Goal: Task Accomplishment & Management: Complete application form

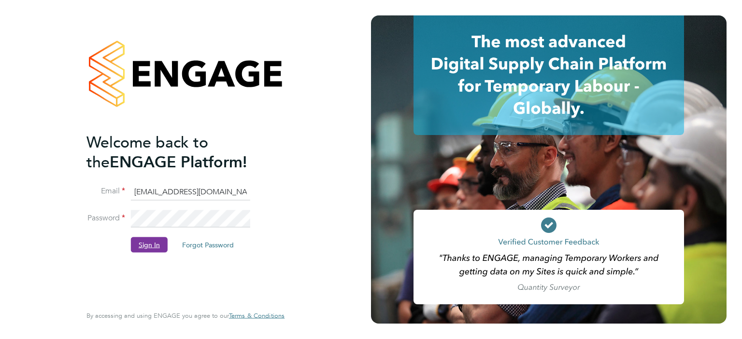
click at [151, 244] on button "Sign In" at bounding box center [149, 244] width 37 height 15
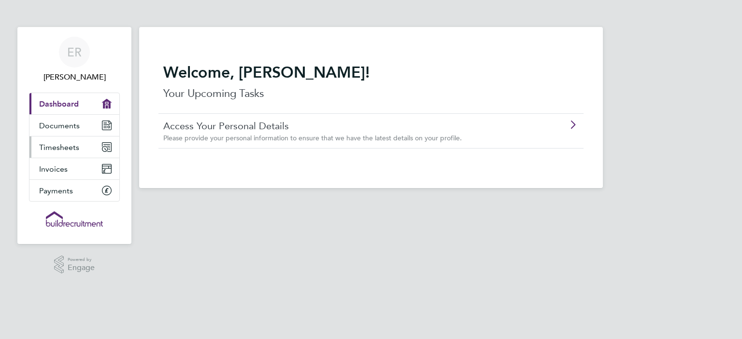
click at [61, 149] on span "Timesheets" at bounding box center [59, 147] width 40 height 9
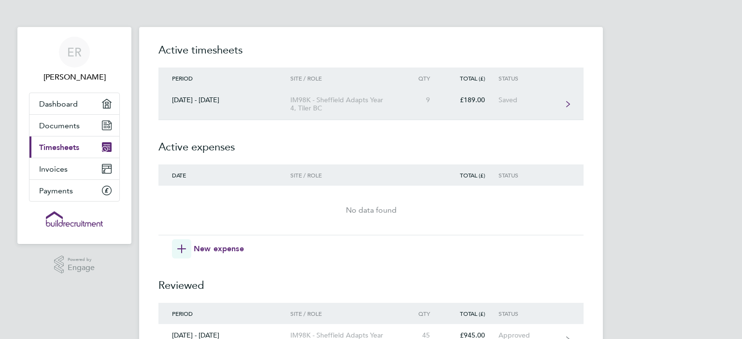
click at [462, 102] on div "£189.00" at bounding box center [470, 100] width 55 height 8
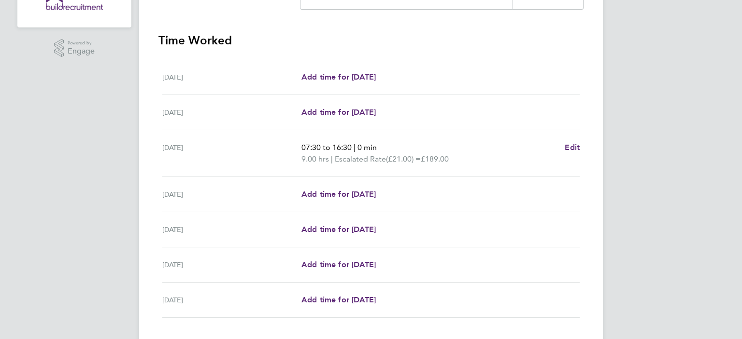
scroll to position [280, 0]
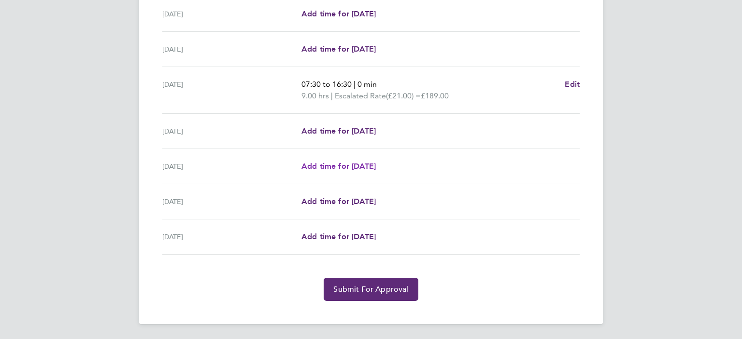
click at [330, 164] on span "Add time for [DATE]" at bounding box center [338, 166] width 74 height 9
select select "30"
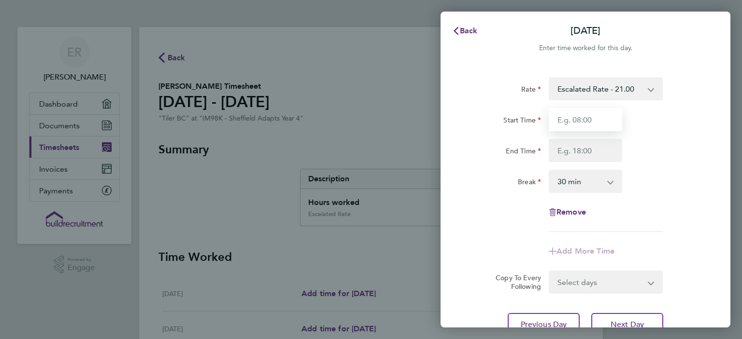
click at [597, 119] on input "Start Time" at bounding box center [584, 119] width 73 height 23
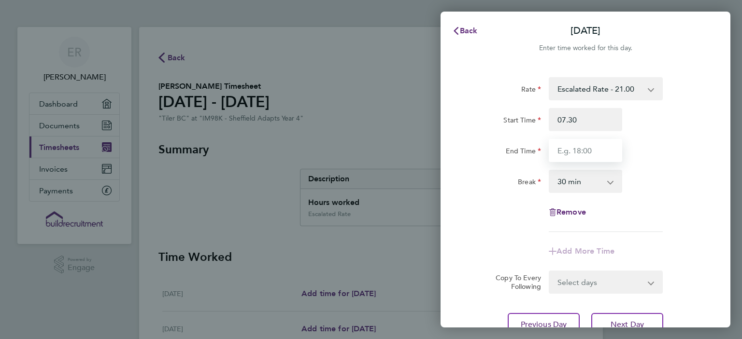
type input "07:30"
click at [574, 154] on input "End Time" at bounding box center [584, 150] width 73 height 23
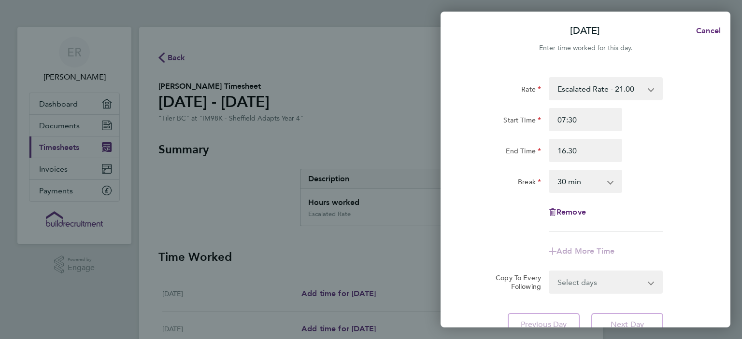
type input "16:30"
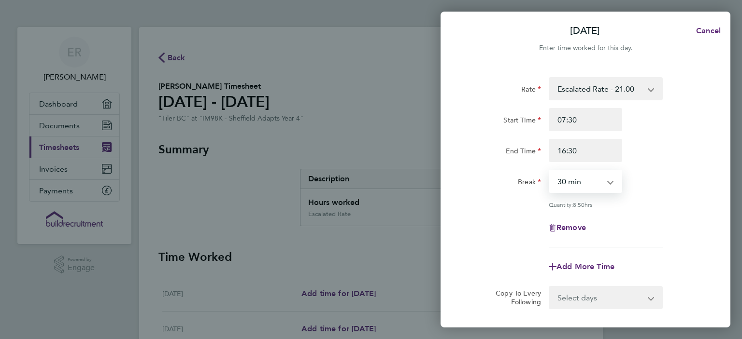
click at [549, 171] on select "0 min 15 min 30 min 45 min 60 min 75 min 90 min" at bounding box center [579, 181] width 60 height 21
select select "0"
click option "0 min" at bounding box center [0, 0] width 0 height 0
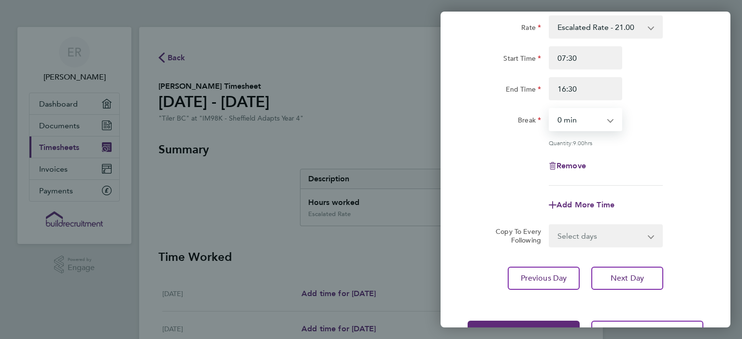
scroll to position [71, 0]
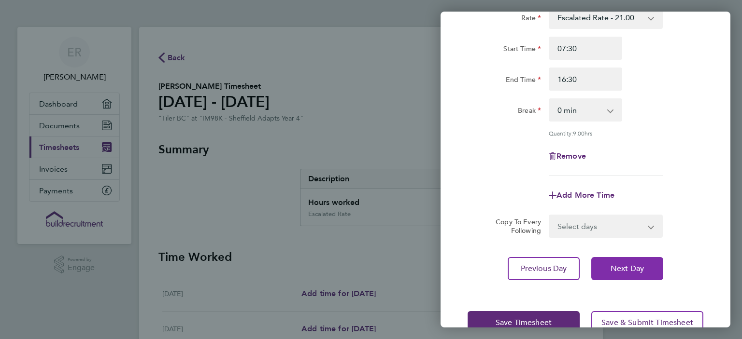
click at [622, 272] on span "Next Day" at bounding box center [626, 269] width 33 height 10
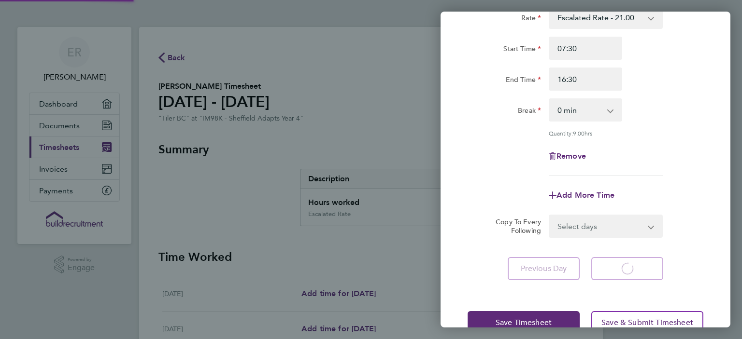
select select "30"
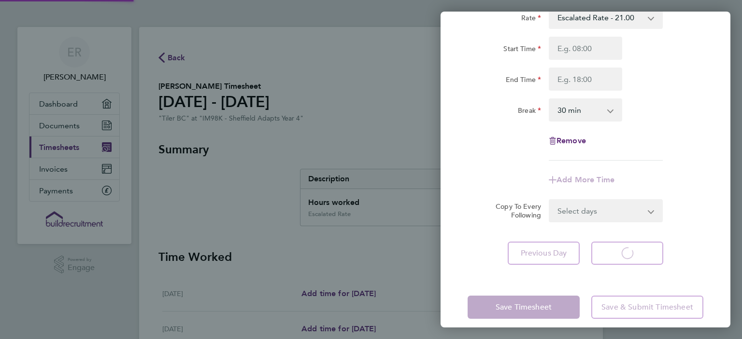
scroll to position [56, 0]
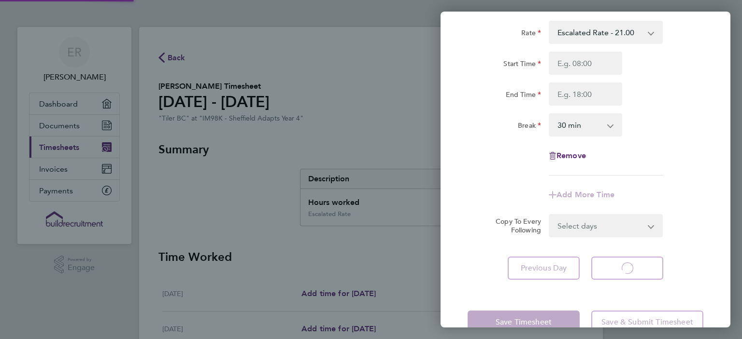
select select "30"
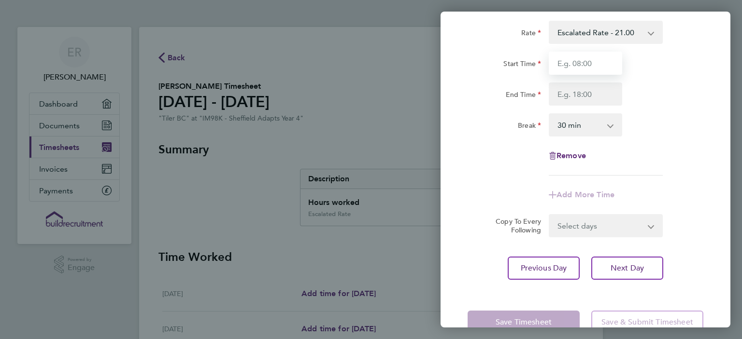
click at [592, 65] on input "Start Time" at bounding box center [584, 63] width 73 height 23
type input "07:30"
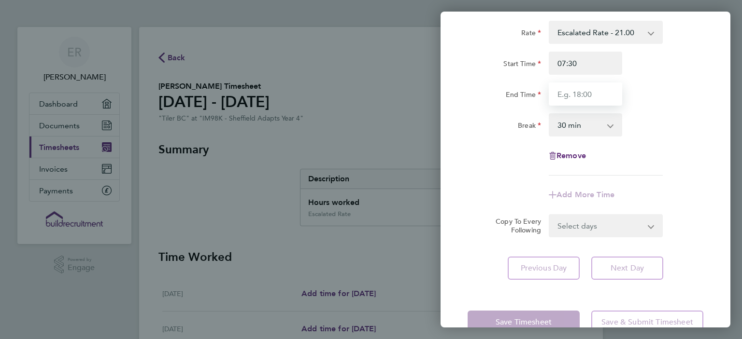
click at [580, 93] on input "End Time" at bounding box center [584, 94] width 73 height 23
type input "16:30"
click at [549, 114] on select "0 min 15 min 30 min 45 min 60 min 75 min 90 min" at bounding box center [579, 124] width 60 height 21
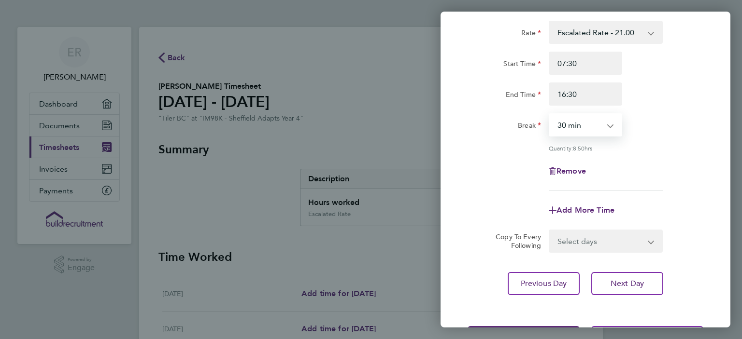
select select "0"
click option "0 min" at bounding box center [0, 0] width 0 height 0
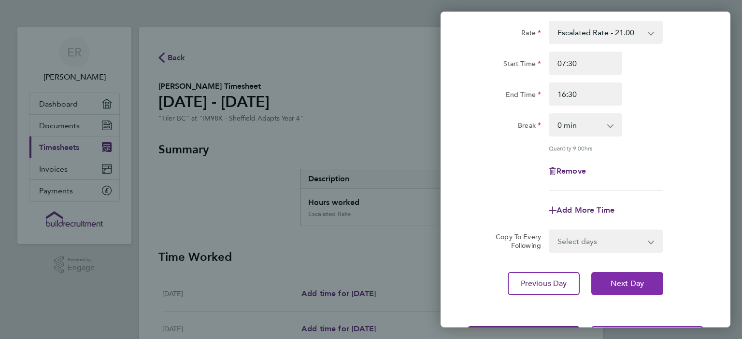
click at [632, 287] on button "Next Day" at bounding box center [627, 283] width 72 height 23
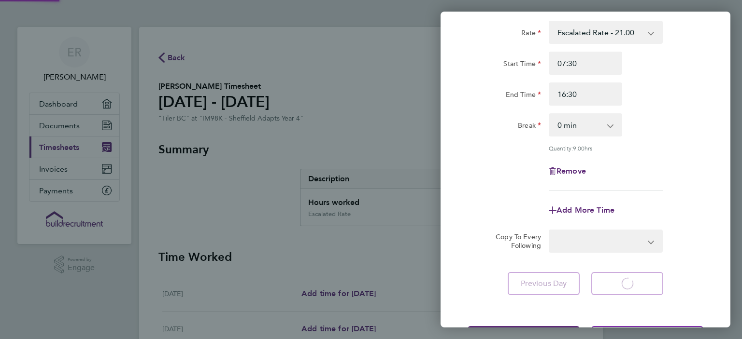
scroll to position [19, 0]
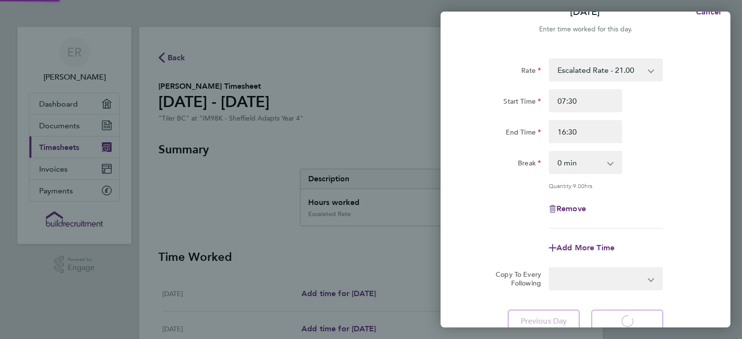
select select "30"
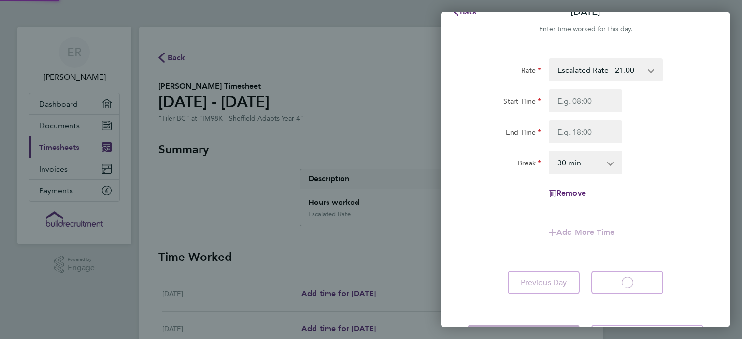
select select "30"
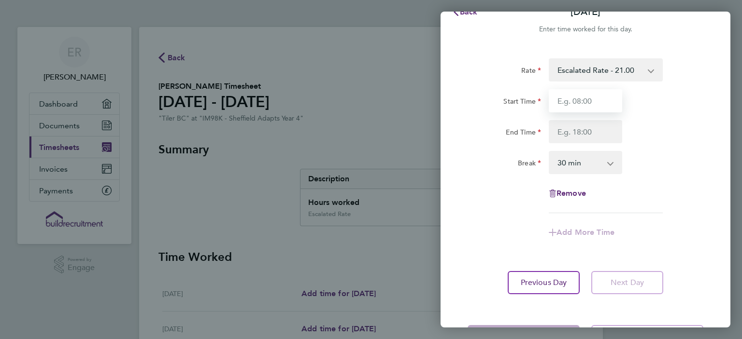
click at [583, 103] on input "Start Time" at bounding box center [584, 100] width 73 height 23
type input "07:30"
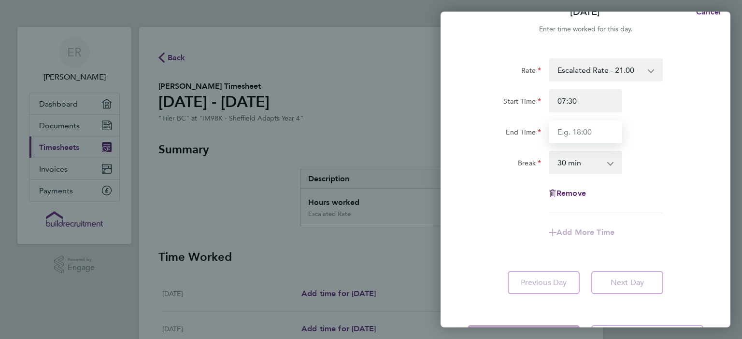
click at [565, 128] on input "End Time" at bounding box center [584, 131] width 73 height 23
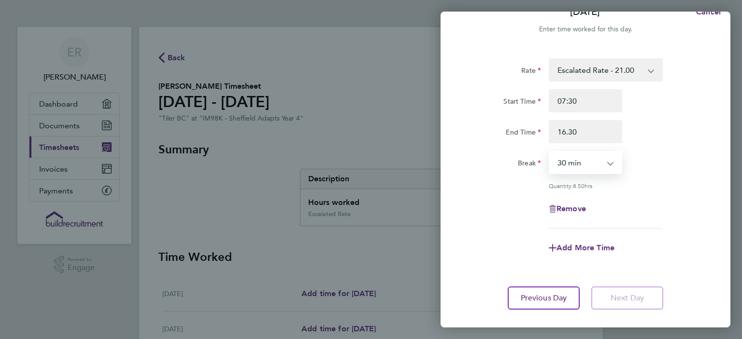
type input "16:30"
click at [549, 152] on select "0 min 15 min 30 min 45 min 60 min 75 min 90 min" at bounding box center [579, 162] width 60 height 21
select select "0"
click option "0 min" at bounding box center [0, 0] width 0 height 0
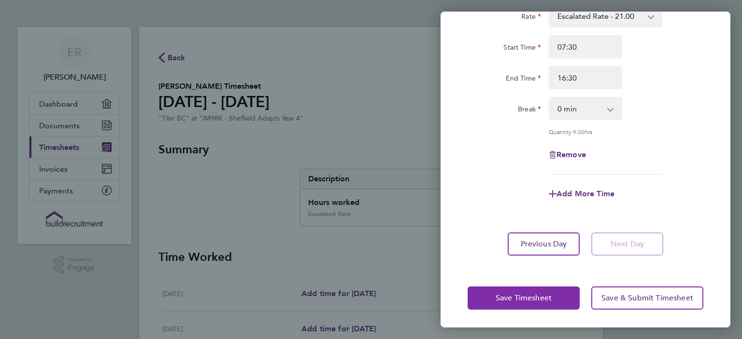
click at [526, 300] on span "Save Timesheet" at bounding box center [523, 299] width 56 height 10
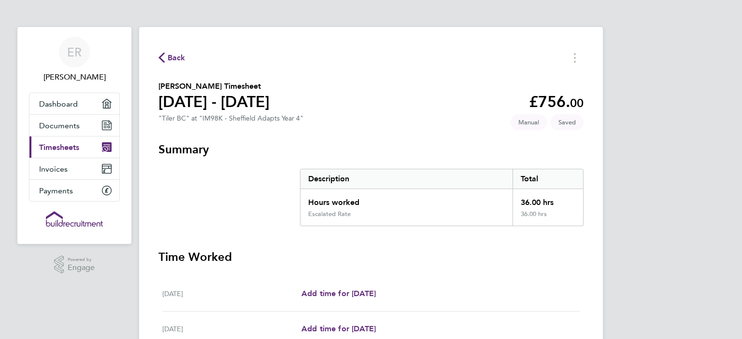
click at [56, 146] on span "Timesheets" at bounding box center [59, 147] width 40 height 9
